Goal: Task Accomplishment & Management: Manage account settings

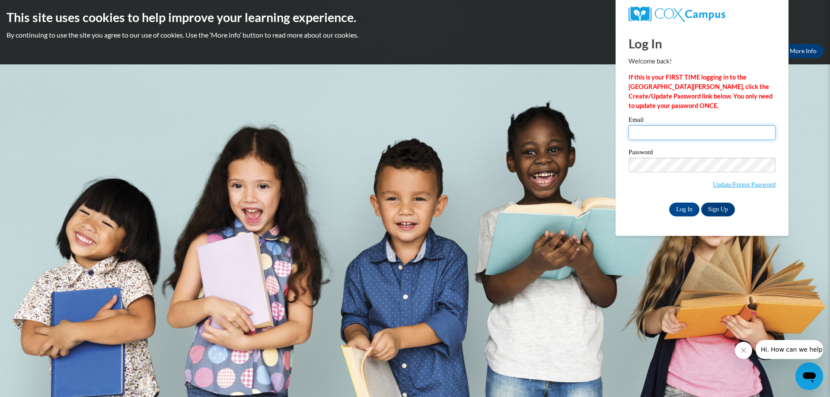
click at [647, 135] on input "Email" at bounding box center [701, 132] width 147 height 15
type input "R"
type input "[EMAIL_ADDRESS][DOMAIN_NAME]"
click at [676, 210] on input "Log In" at bounding box center [684, 210] width 30 height 14
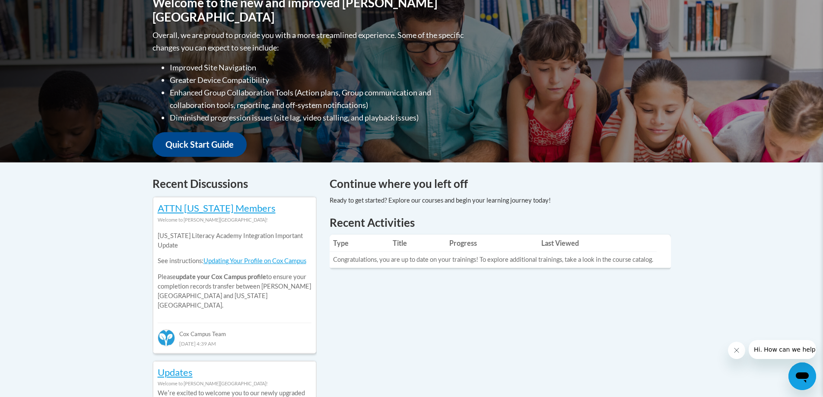
scroll to position [173, 0]
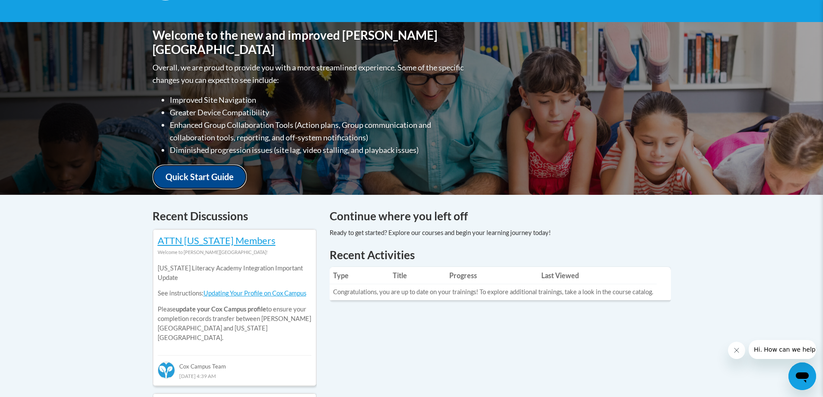
click at [210, 172] on link "Quick Start Guide" at bounding box center [200, 177] width 94 height 25
